Goal: Task Accomplishment & Management: Use online tool/utility

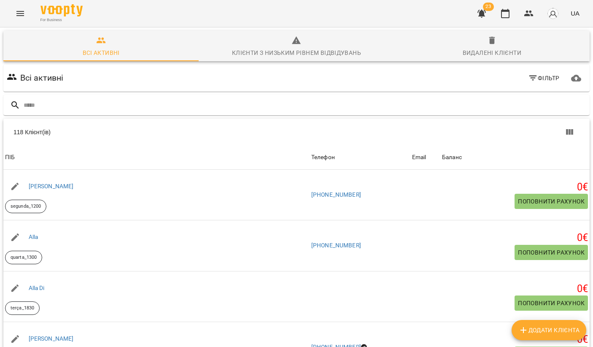
click at [481, 11] on icon "button" at bounding box center [481, 14] width 8 height 8
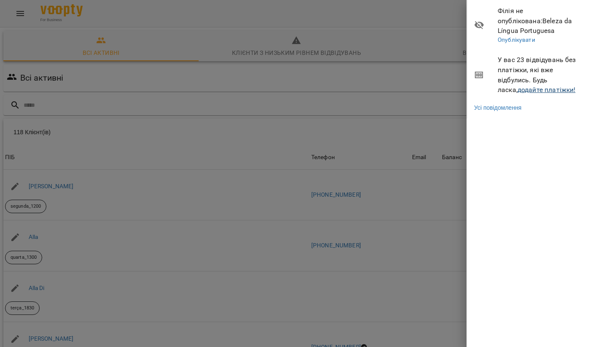
click at [518, 86] on link "додайте платіжки!" at bounding box center [546, 90] width 58 height 8
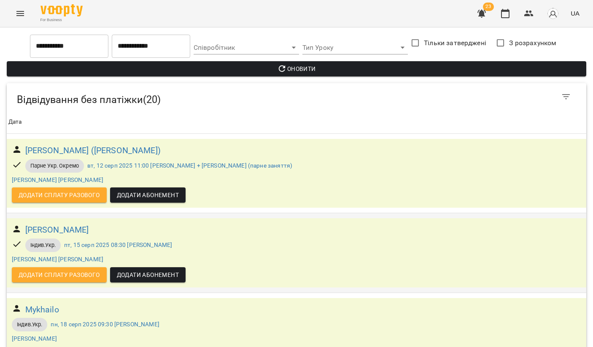
scroll to position [16, 0]
click at [161, 144] on h6 "[PERSON_NAME] ([PERSON_NAME])" at bounding box center [92, 150] width 135 height 13
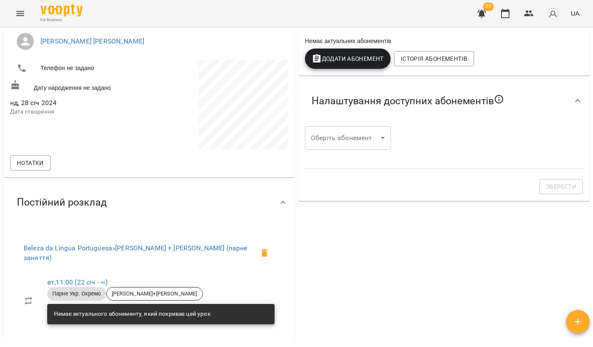
scroll to position [125, 0]
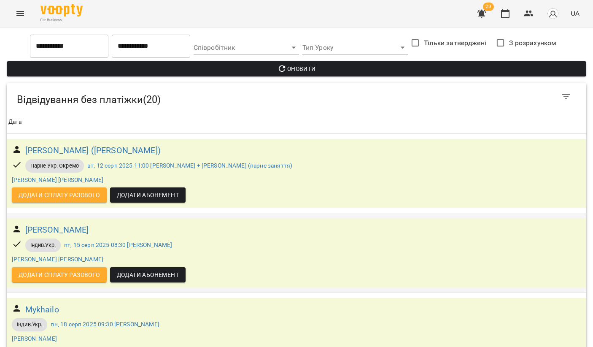
scroll to position [40, 0]
click at [84, 269] on span "Додати сплату разового" at bounding box center [59, 274] width 81 height 10
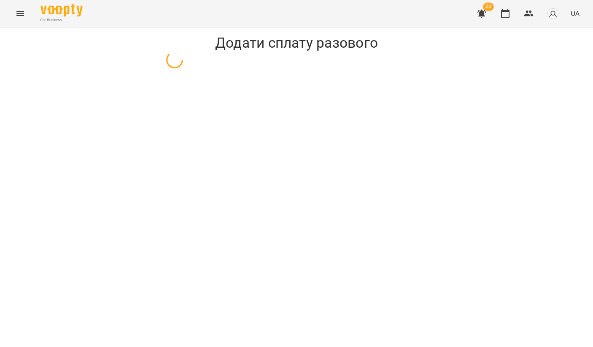
select select "**********"
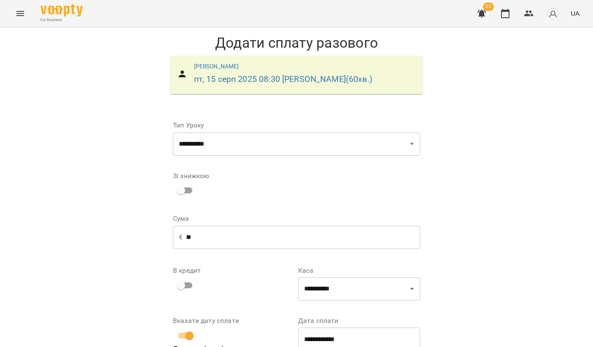
scroll to position [55, 0]
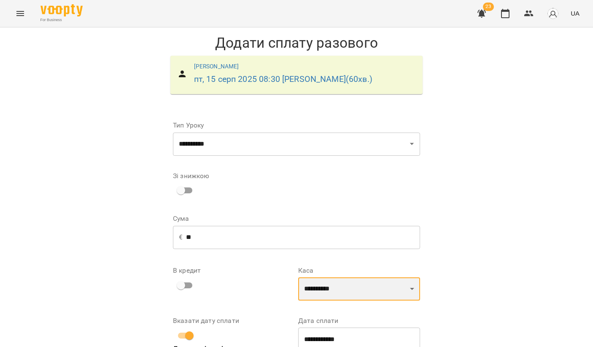
select select "**********"
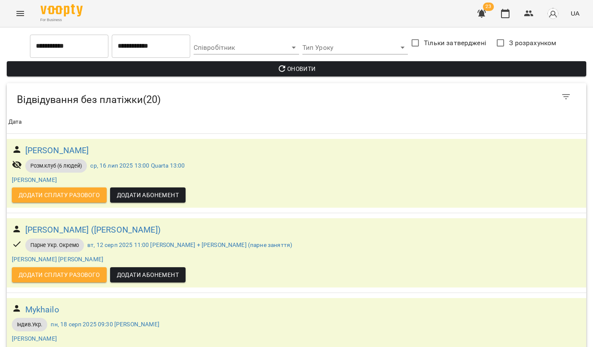
click at [290, 15] on div "For Business 23 UA" at bounding box center [296, 13] width 593 height 27
